Goal: Information Seeking & Learning: Learn about a topic

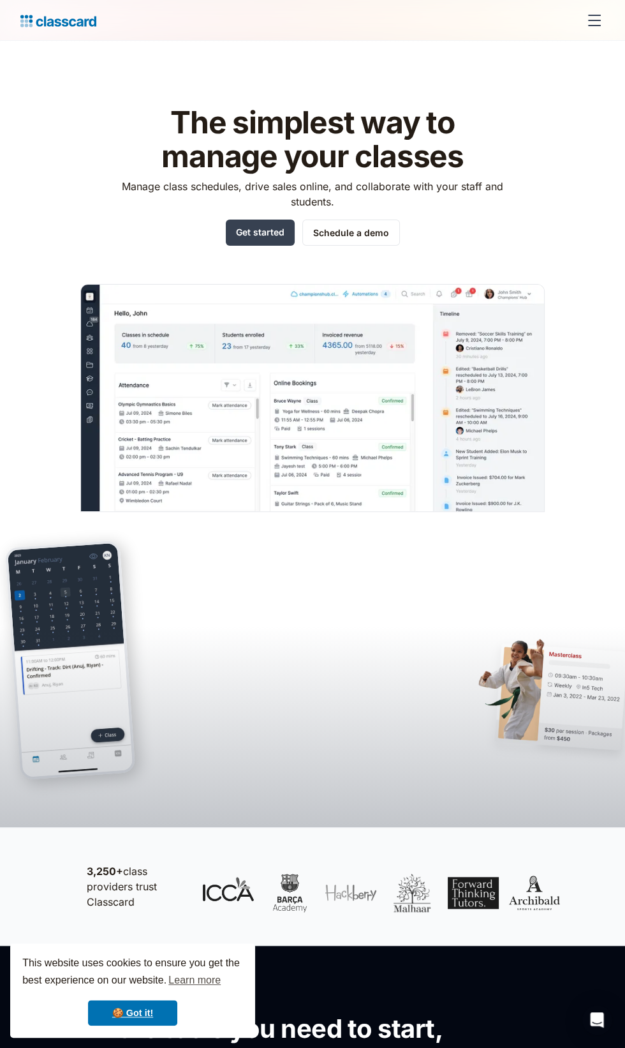
click at [204, 518] on header "The simplest way to manage your classes Manage class schedules, drive sales onl…" at bounding box center [312, 434] width 625 height 786
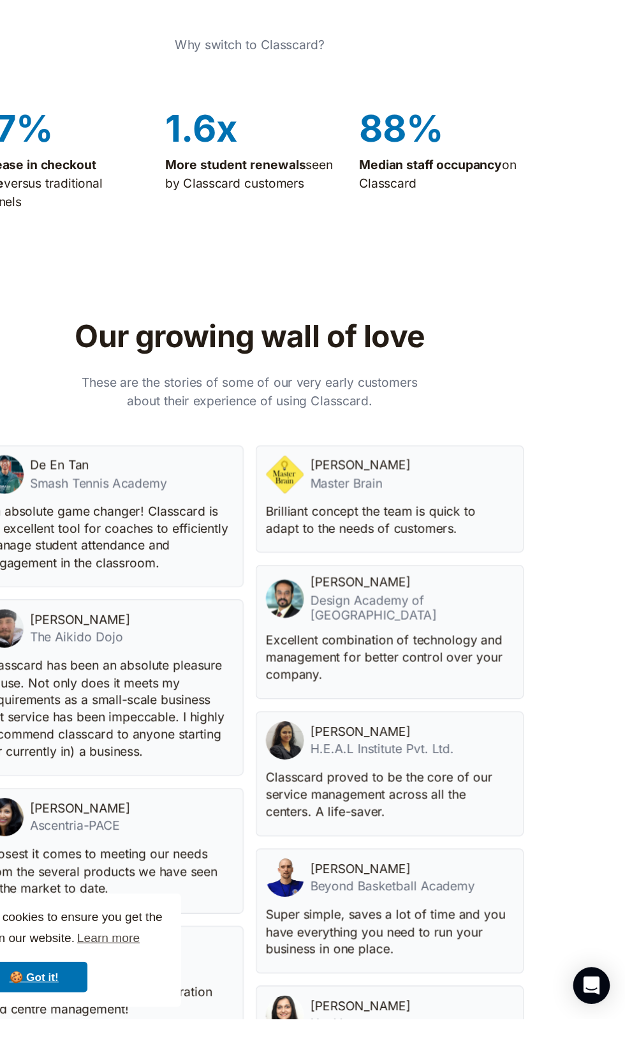
scroll to position [3298, 0]
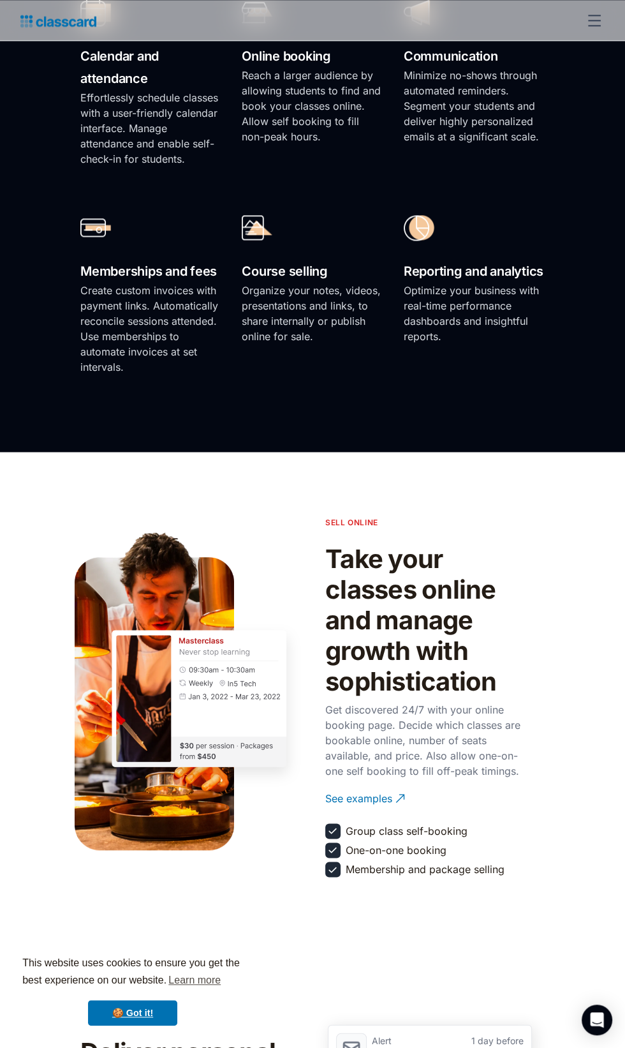
scroll to position [1163, 0]
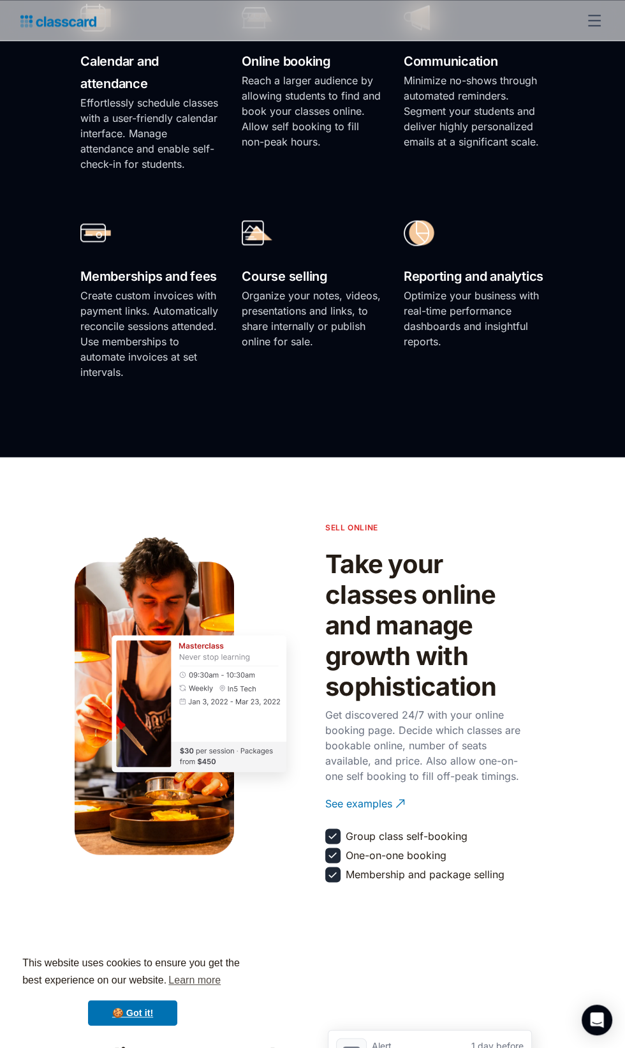
click at [38, 946] on div "This website uses cookies to ensure you get the best experience on our website.…" at bounding box center [132, 990] width 245 height 94
click at [89, 1012] on link "🍪 Got it!" at bounding box center [132, 1013] width 89 height 26
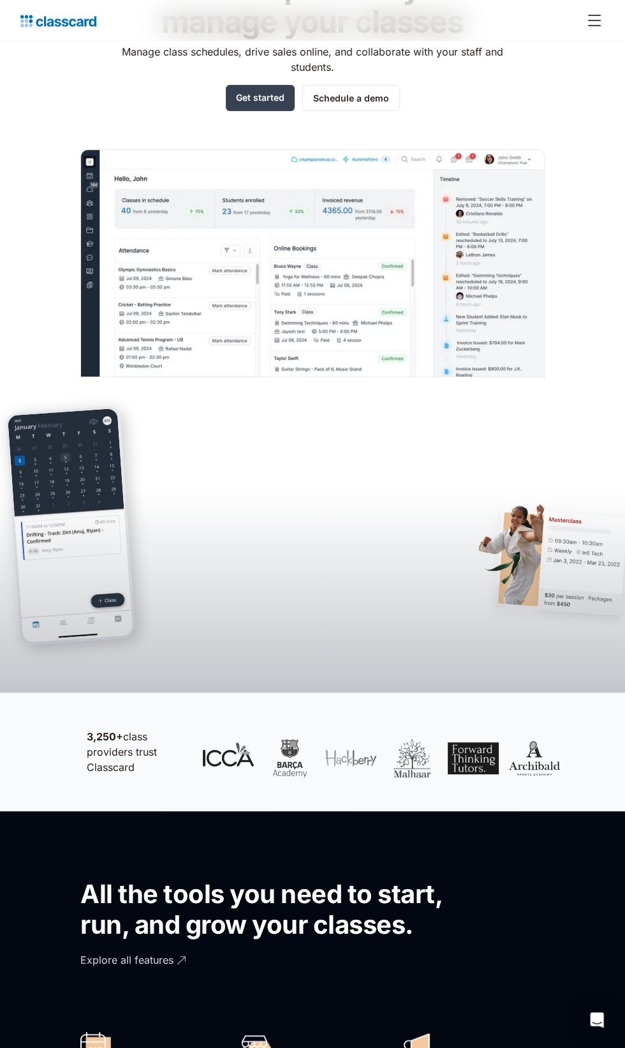
scroll to position [0, 0]
